Goal: Task Accomplishment & Management: Use online tool/utility

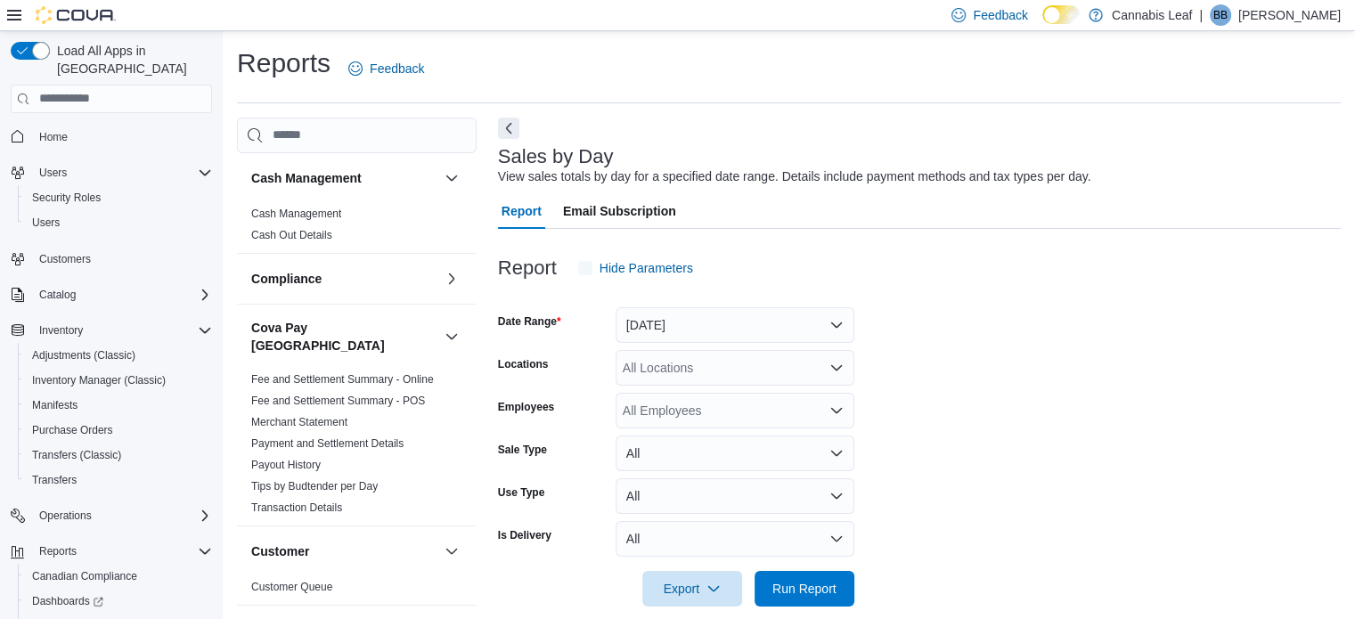
scroll to position [22, 0]
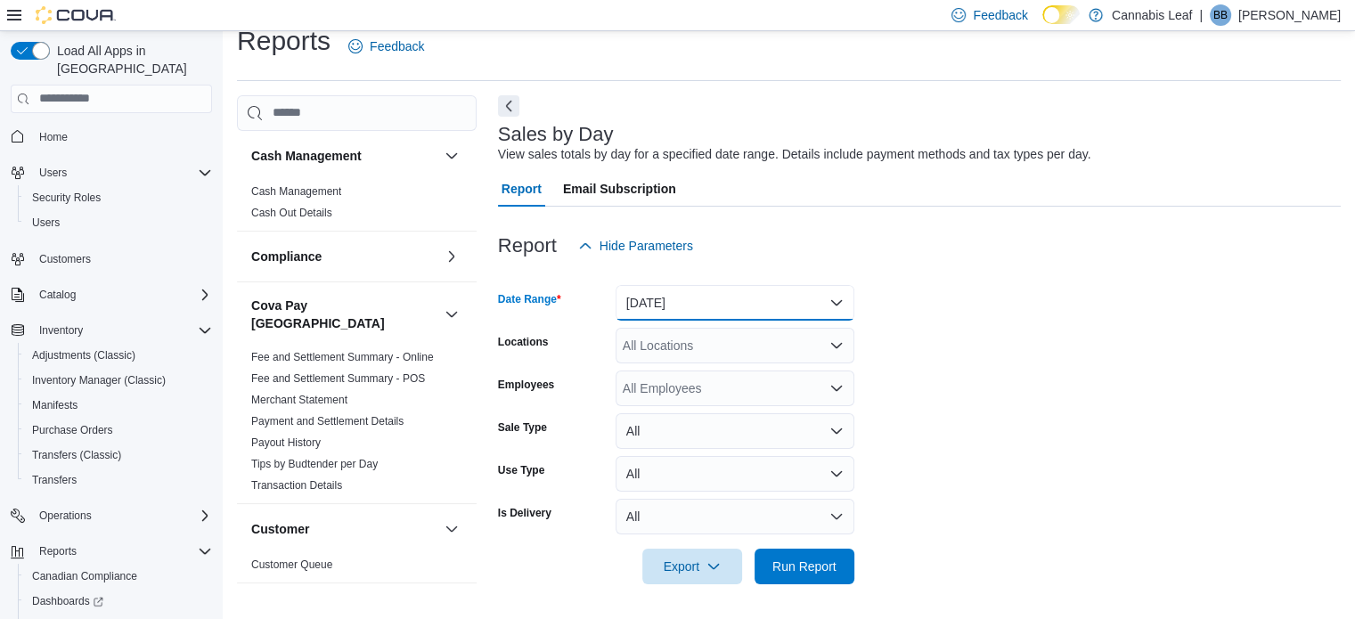
click at [766, 309] on button "[DATE]" at bounding box center [735, 303] width 239 height 36
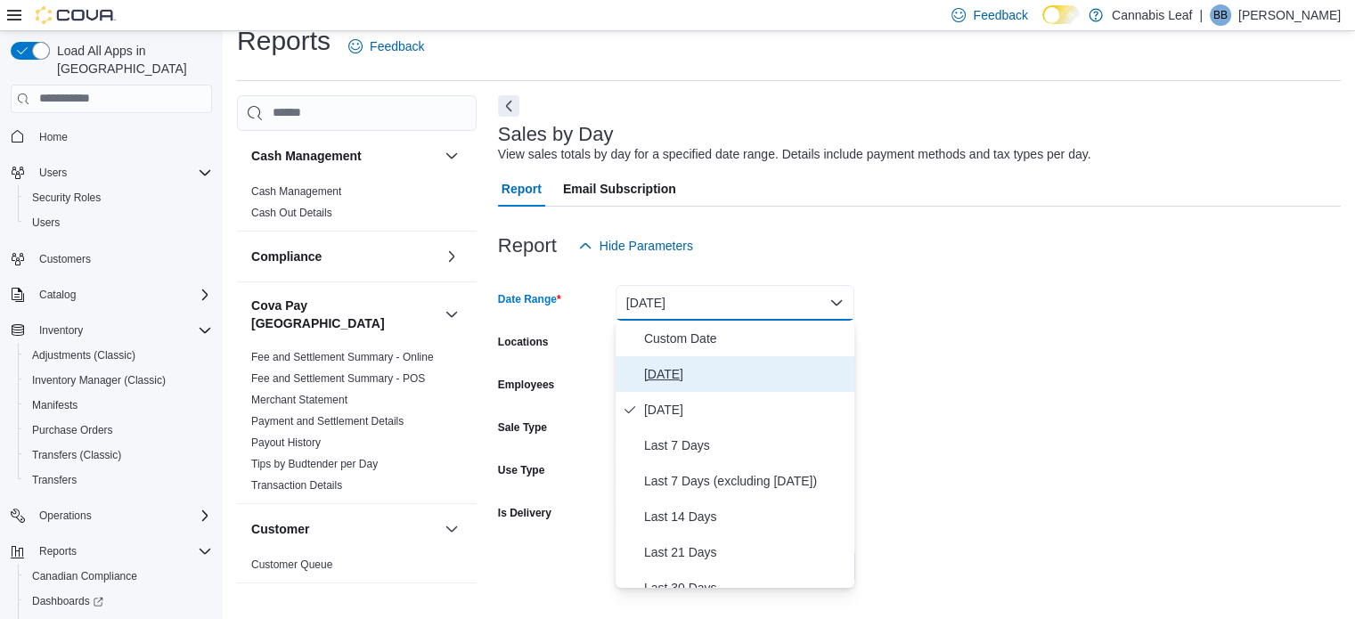
click at [763, 364] on span "[DATE]" at bounding box center [745, 374] width 203 height 21
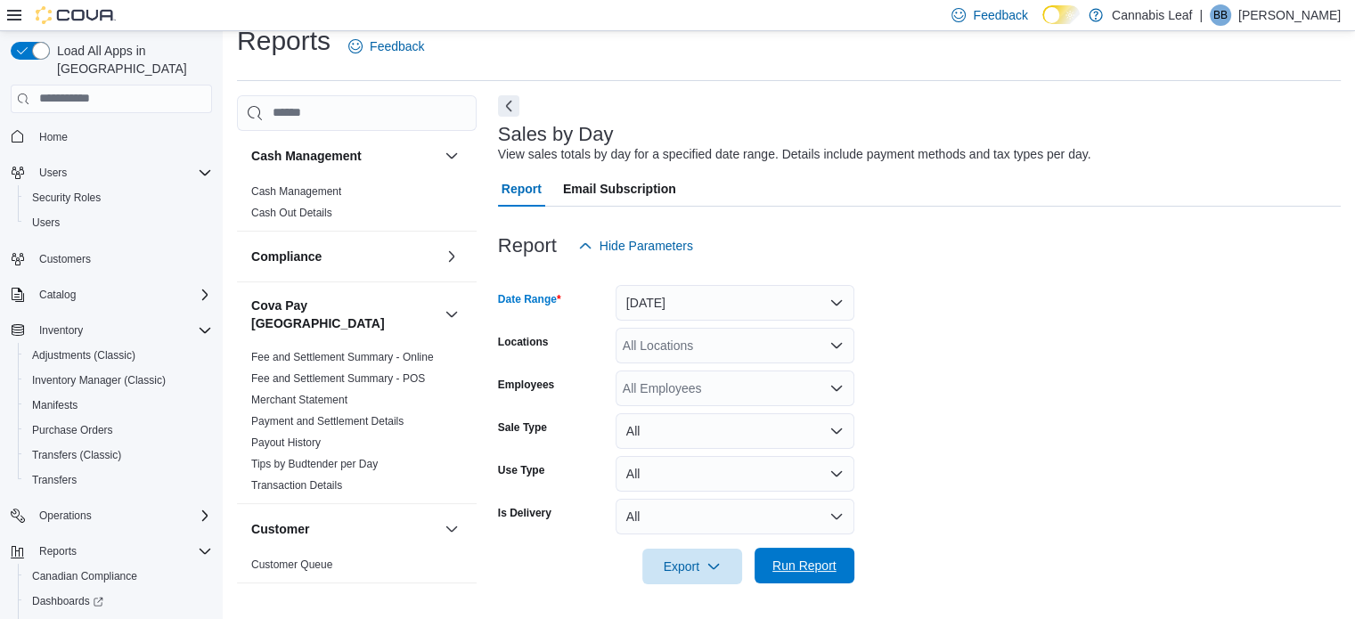
click at [814, 555] on span "Run Report" at bounding box center [804, 566] width 78 height 36
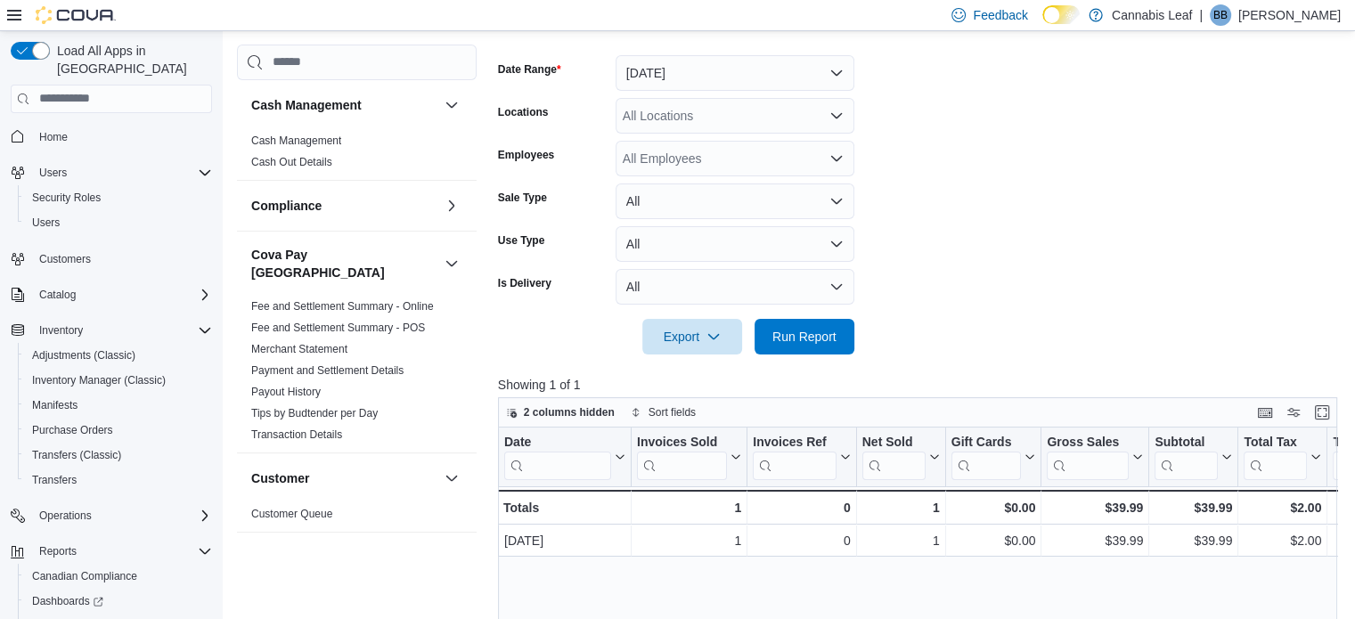
scroll to position [200, 0]
